Goal: Information Seeking & Learning: Learn about a topic

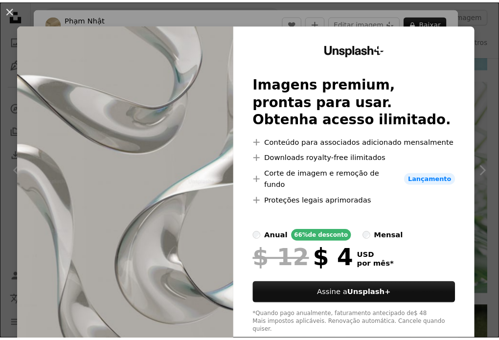
scroll to position [55, 0]
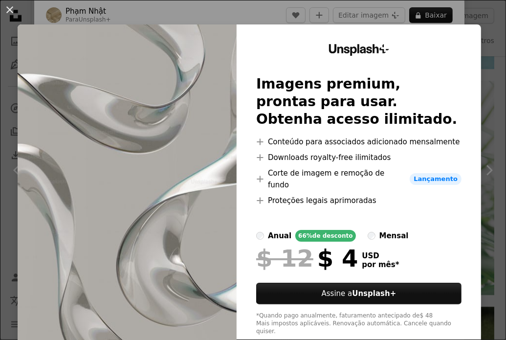
click at [476, 68] on div "An X shape Unsplash+ Imagens premium, prontas para usar. Obtenha acesso ilimita…" at bounding box center [253, 170] width 506 height 340
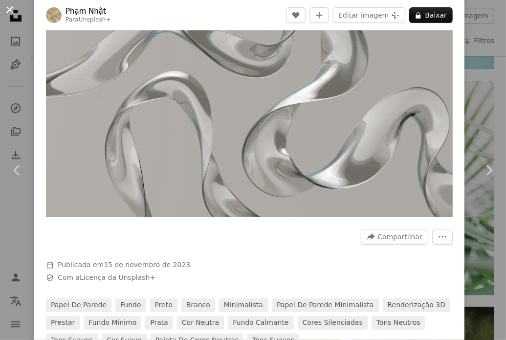
click at [11, 13] on button "An X shape" at bounding box center [10, 10] width 12 height 12
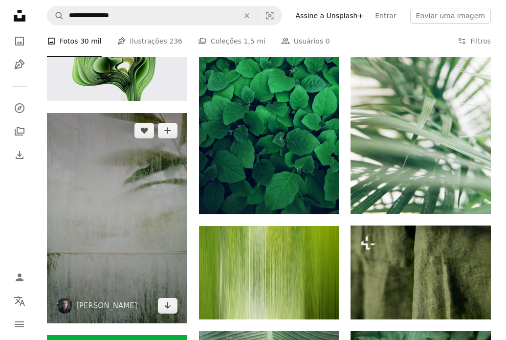
scroll to position [2000, 0]
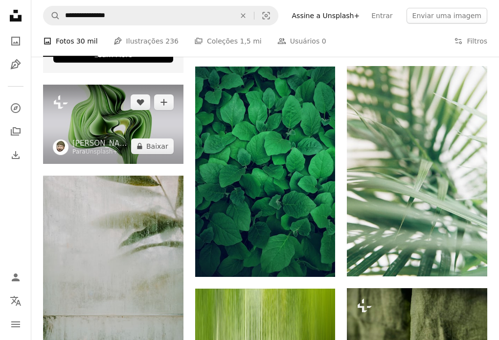
click at [128, 125] on img at bounding box center [113, 124] width 140 height 79
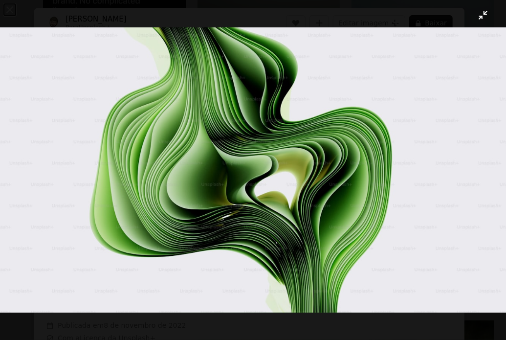
click at [474, 22] on button "Diminuir esta imagem" at bounding box center [253, 170] width 507 height 341
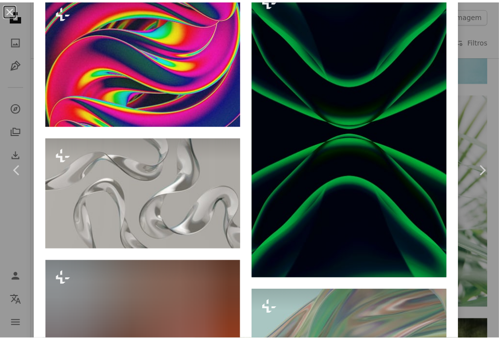
scroll to position [7098, 0]
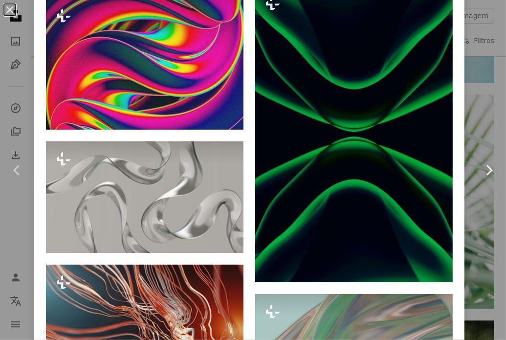
click at [489, 180] on link "Chevron right" at bounding box center [489, 170] width 34 height 94
click at [474, 109] on div "An X shape Chevron left Chevron right [PERSON_NAME] C Para Unsplash+ A heart A …" at bounding box center [253, 170] width 506 height 340
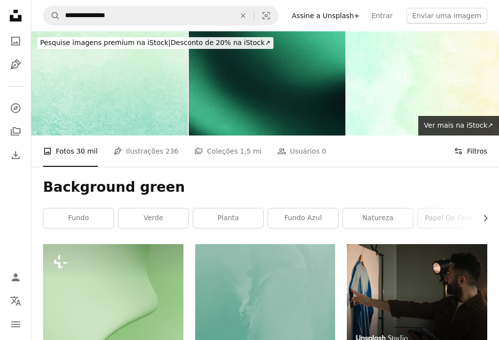
click at [478, 150] on button "Filters Filtros" at bounding box center [470, 151] width 33 height 31
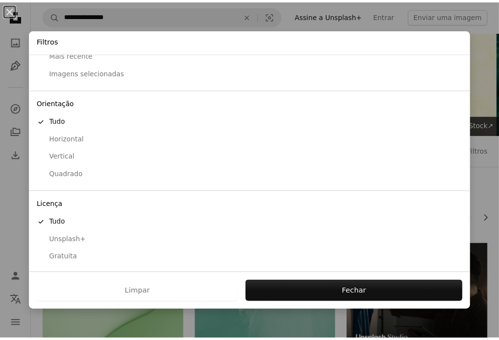
scroll to position [47, 0]
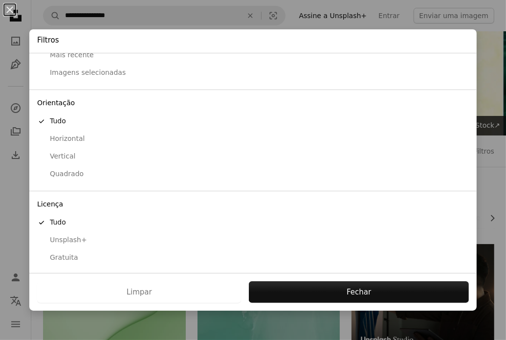
click at [54, 262] on button "Gratuita" at bounding box center [253, 258] width 448 height 18
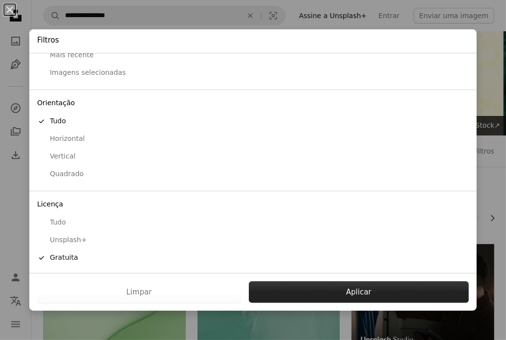
click at [296, 289] on button "Aplicar" at bounding box center [359, 292] width 220 height 22
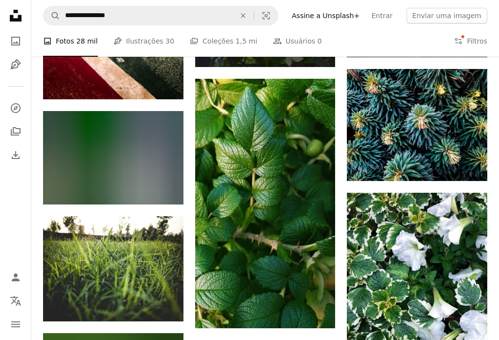
scroll to position [4290, 0]
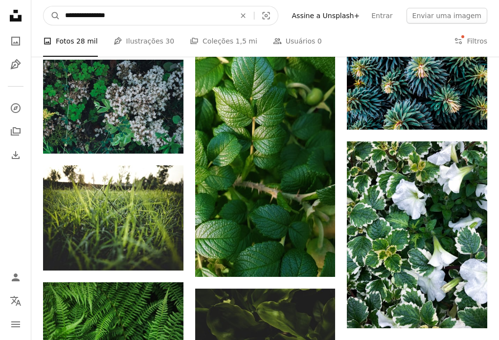
click at [183, 19] on input "**********" at bounding box center [146, 15] width 172 height 19
type input "**********"
click button "A magnifying glass" at bounding box center [52, 15] width 17 height 19
